Goal: Use online tool/utility: Utilize a website feature to perform a specific function

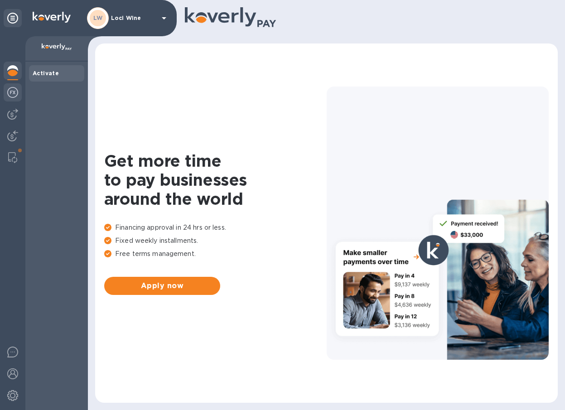
click at [9, 93] on img at bounding box center [12, 92] width 11 height 11
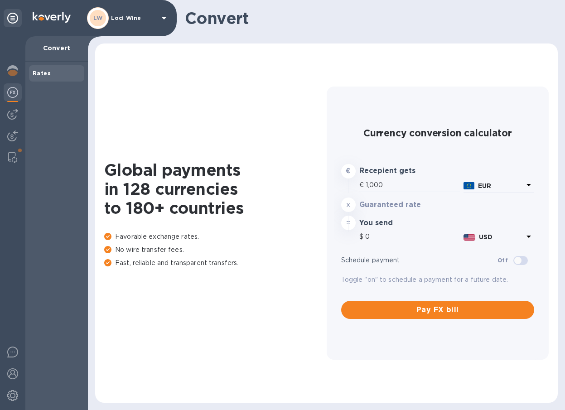
type input "1,173.1"
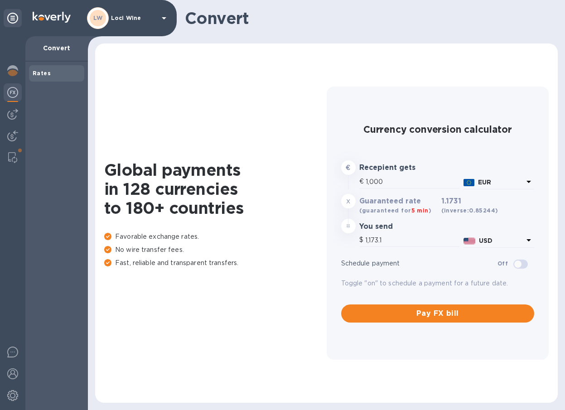
click at [429, 6] on div "Convert" at bounding box center [326, 18] width 477 height 36
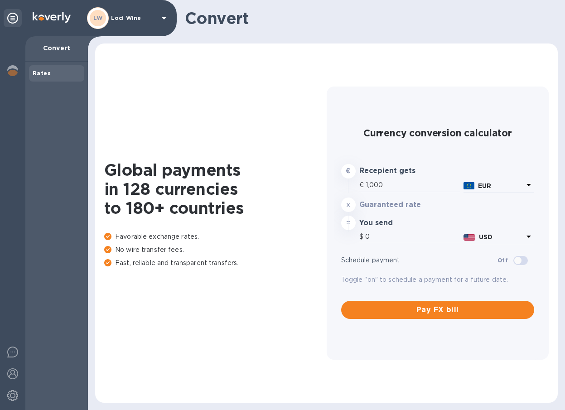
type input "1,171.9"
